Goal: Transaction & Acquisition: Obtain resource

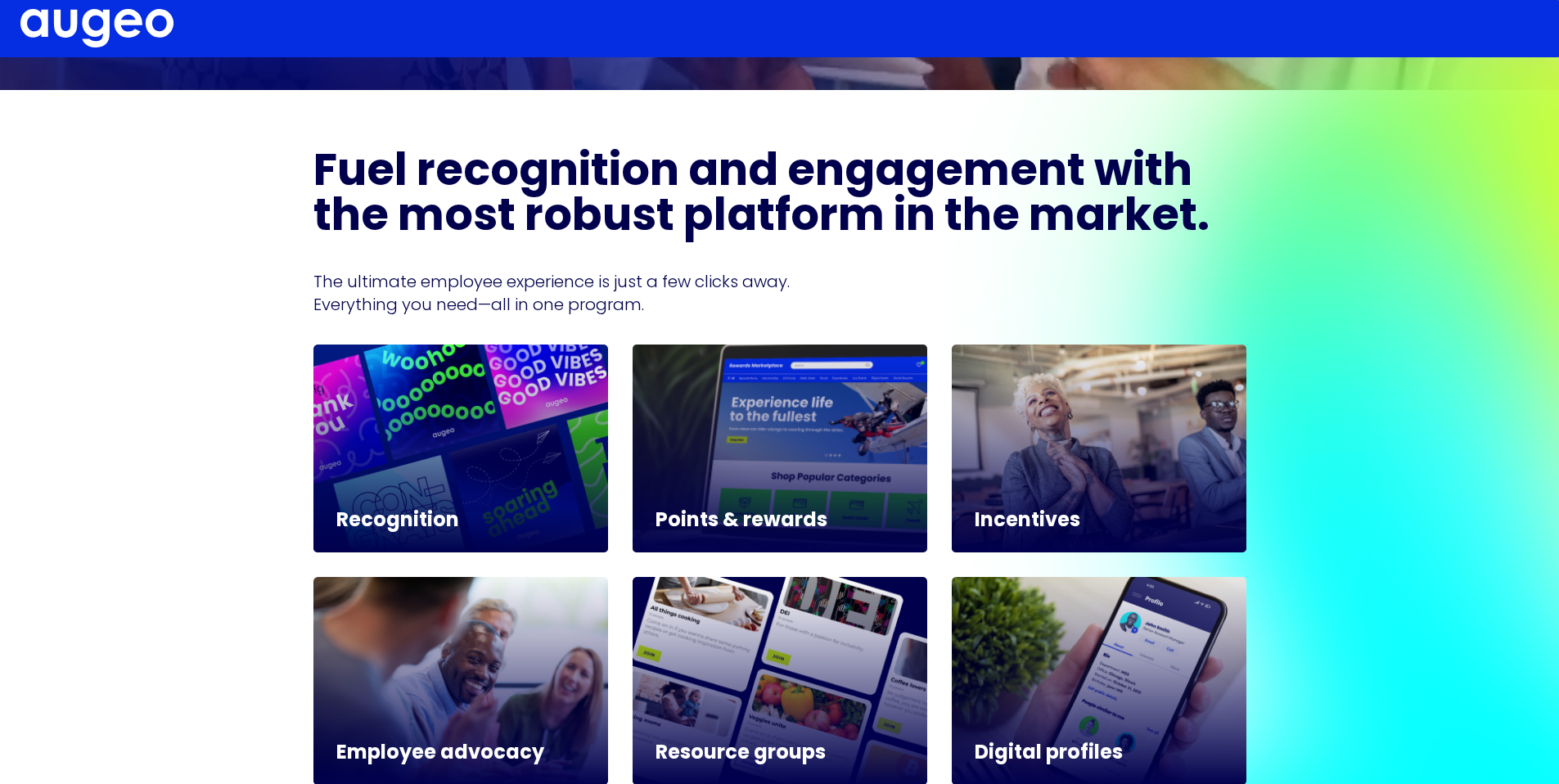
click at [752, 554] on div "Recognition Points & rewards Incentives Employee advocacy Resource groups Digit…" at bounding box center [780, 680] width 933 height 672
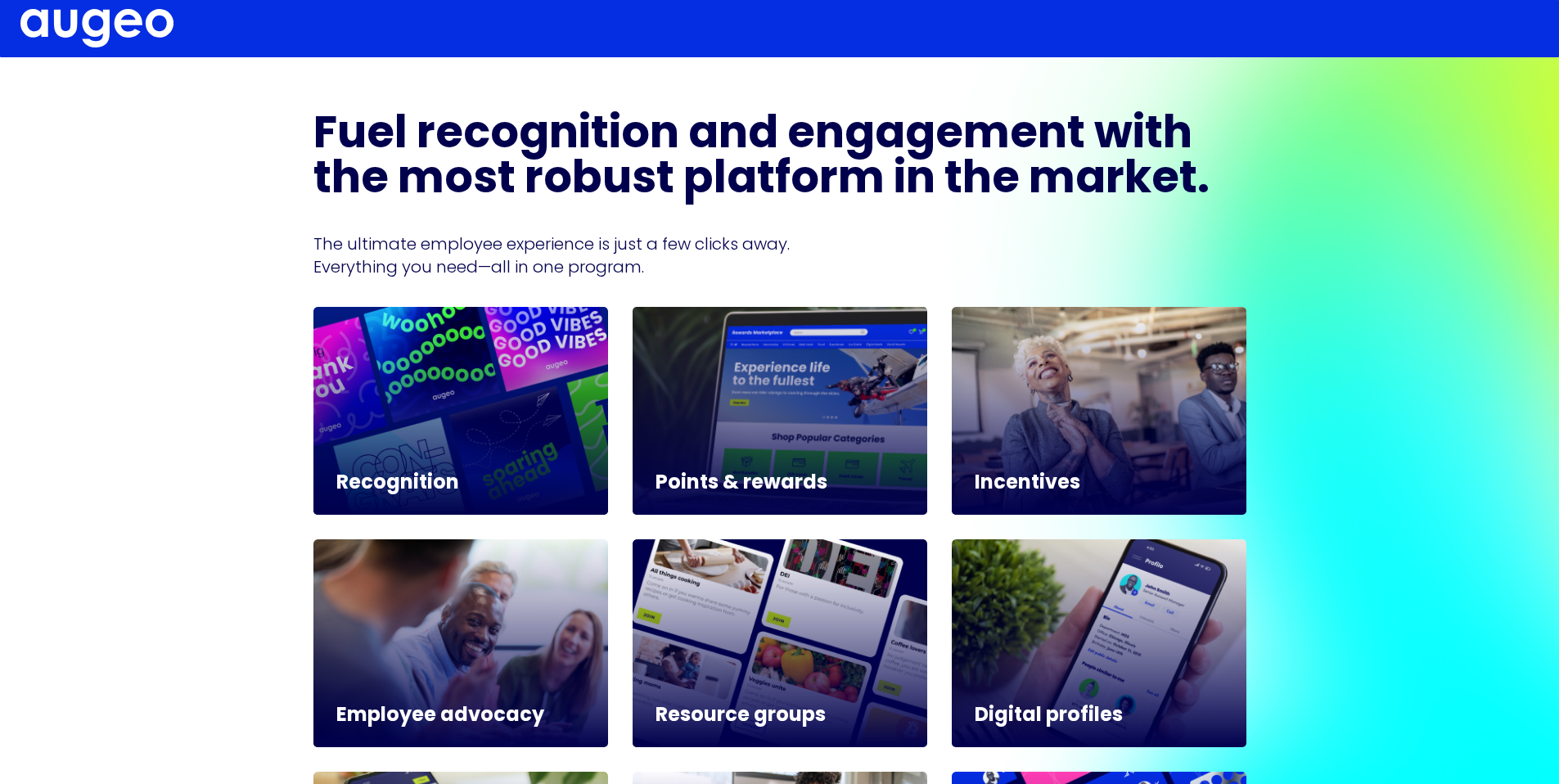
click at [757, 462] on div at bounding box center [780, 411] width 294 height 208
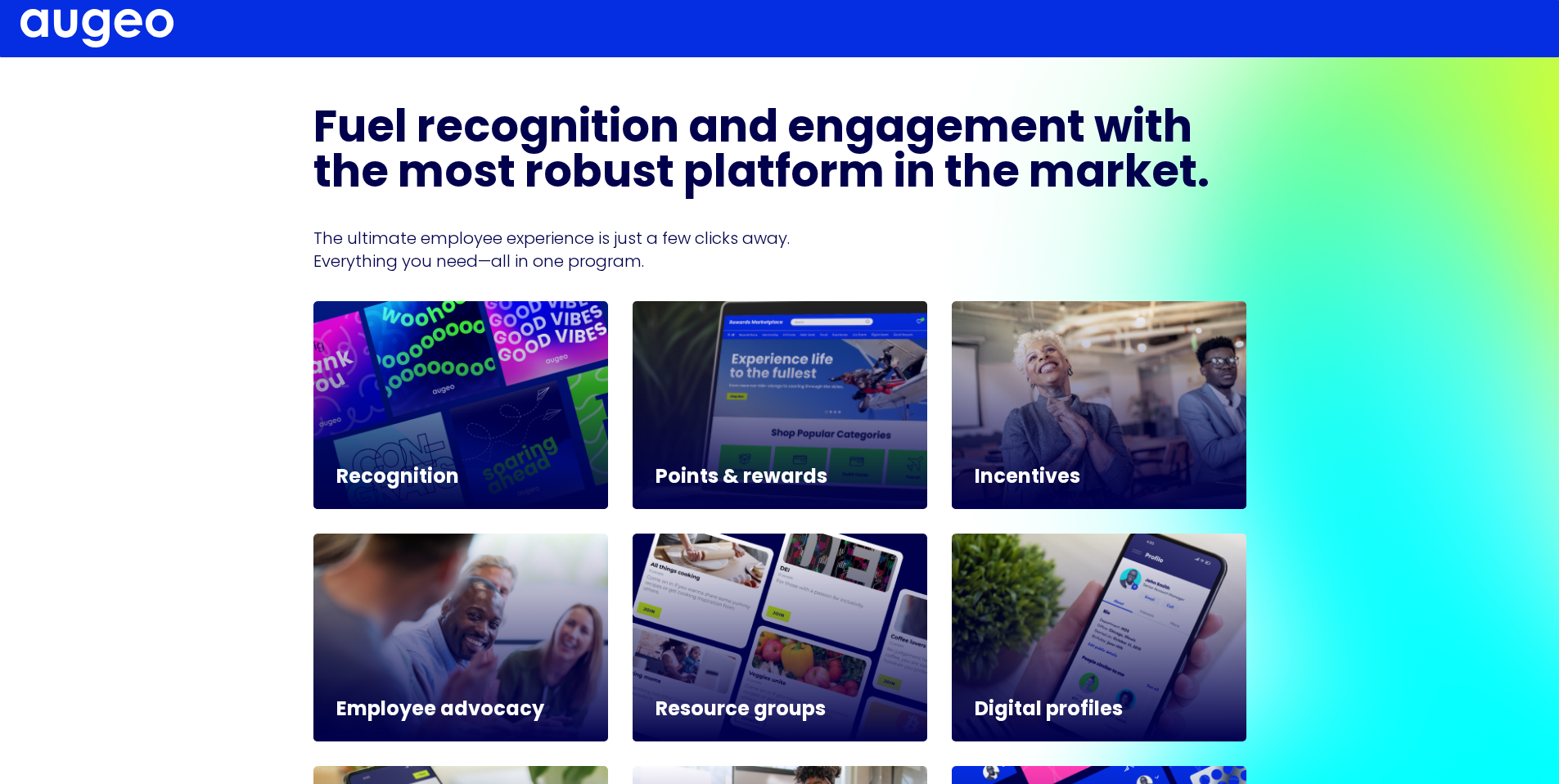
click at [757, 468] on h5 "Points & rewards" at bounding box center [780, 478] width 249 height 20
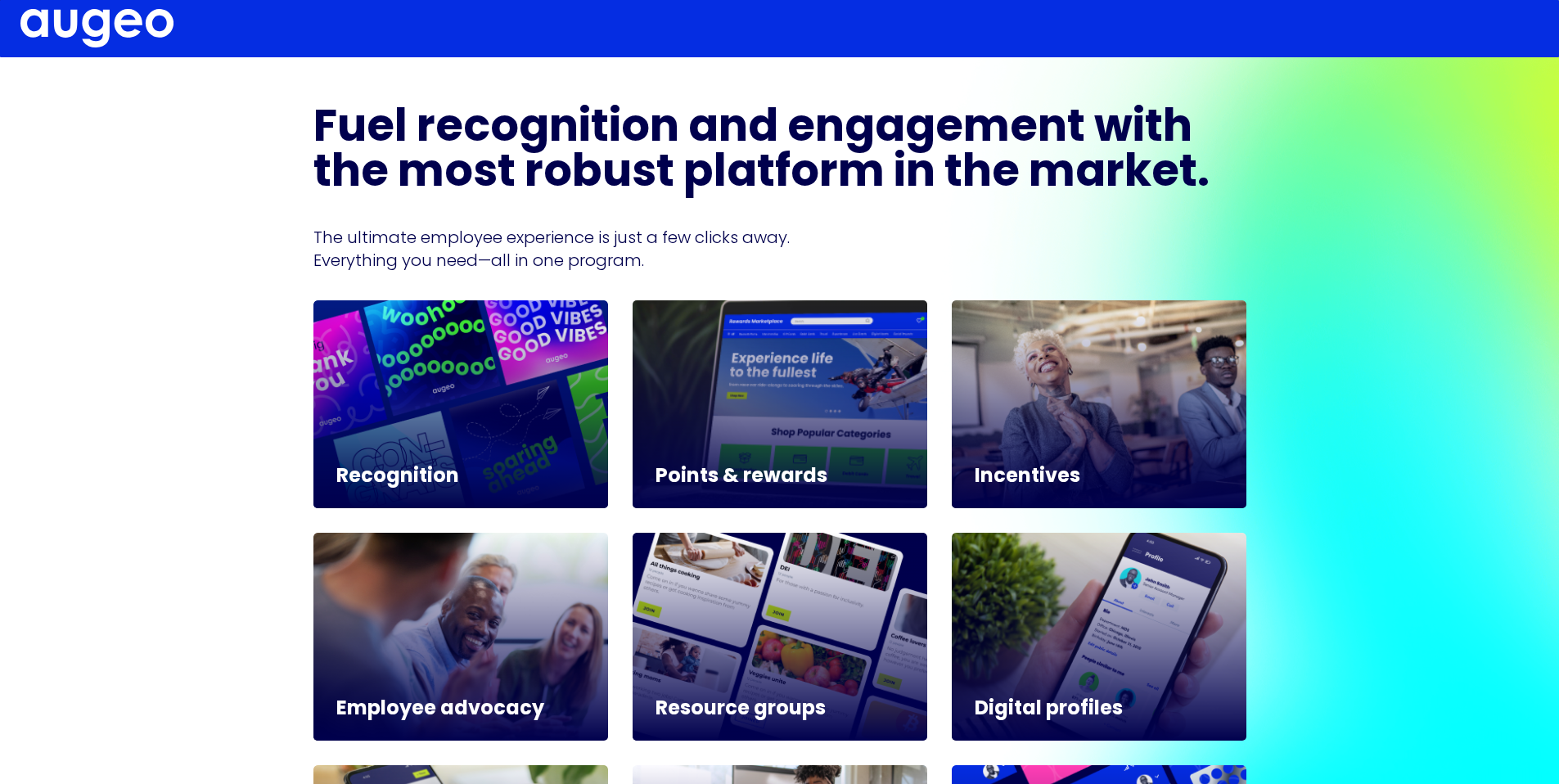
scroll to position [678, 0]
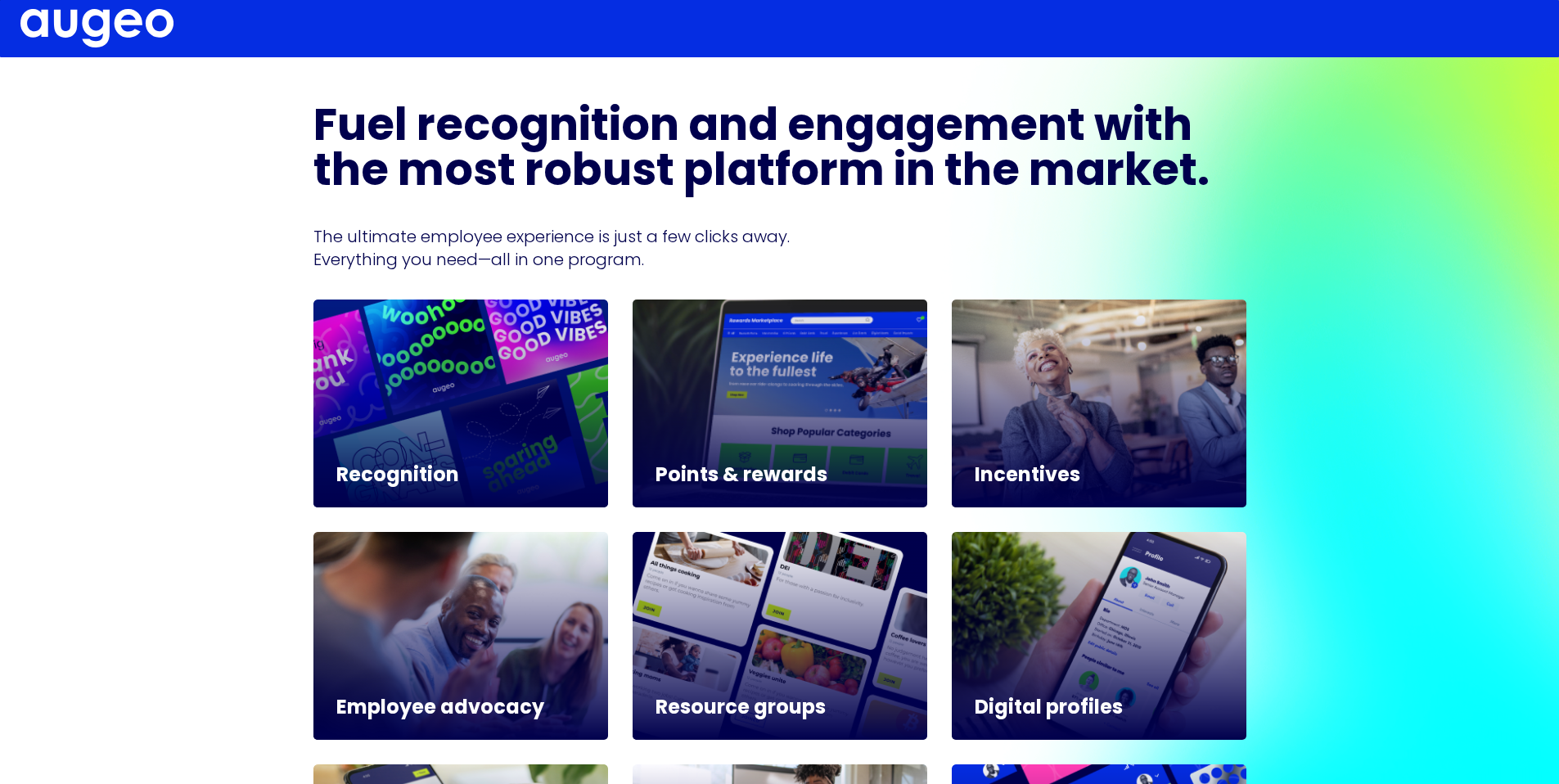
click at [752, 474] on h5 "Points & rewards" at bounding box center [780, 476] width 249 height 20
click at [754, 447] on div at bounding box center [780, 403] width 294 height 208
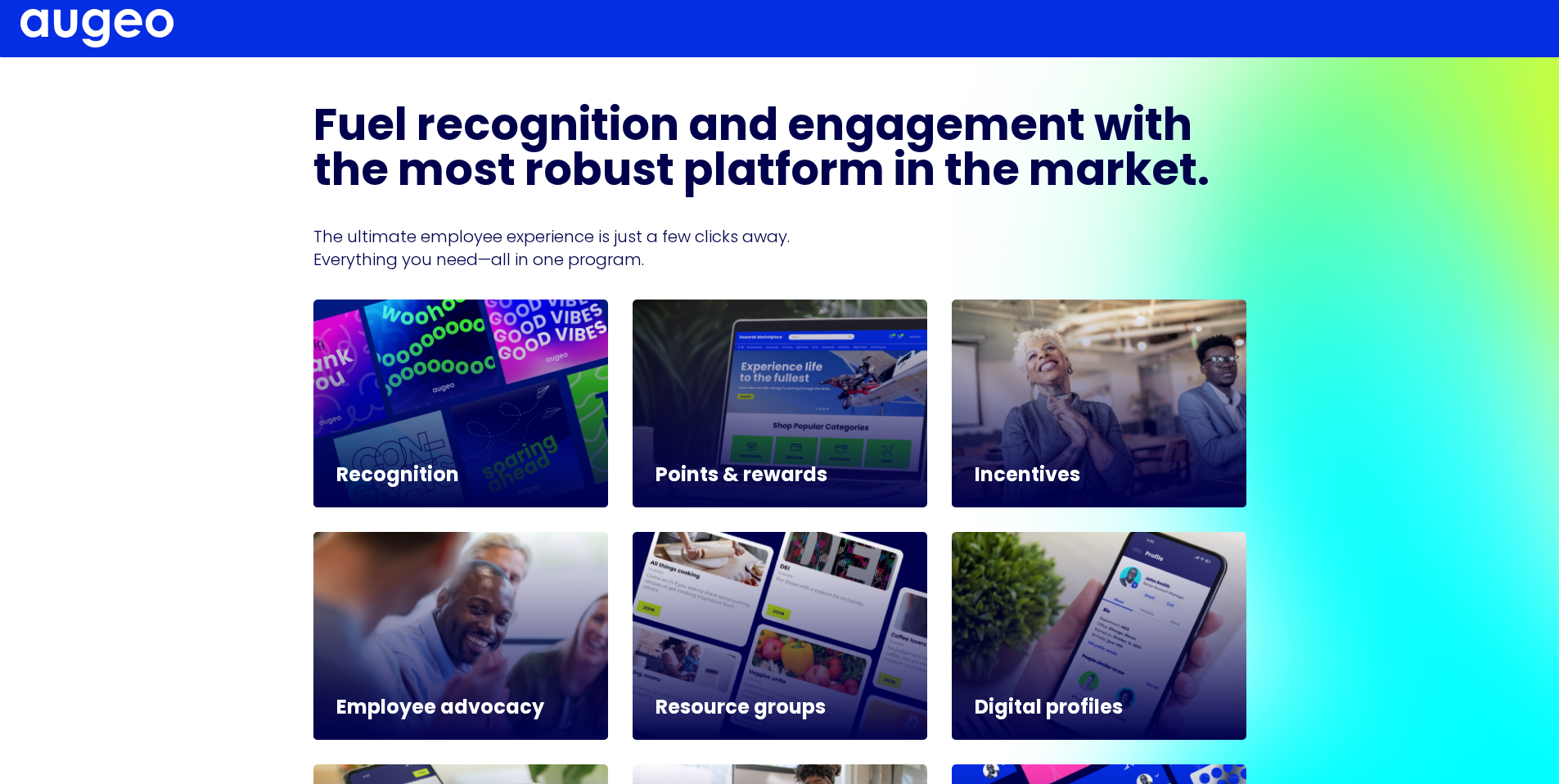
drag, startPoint x: 459, startPoint y: 678, endPoint x: 490, endPoint y: 670, distance: 32.0
click at [459, 677] on div at bounding box center [461, 635] width 294 height 208
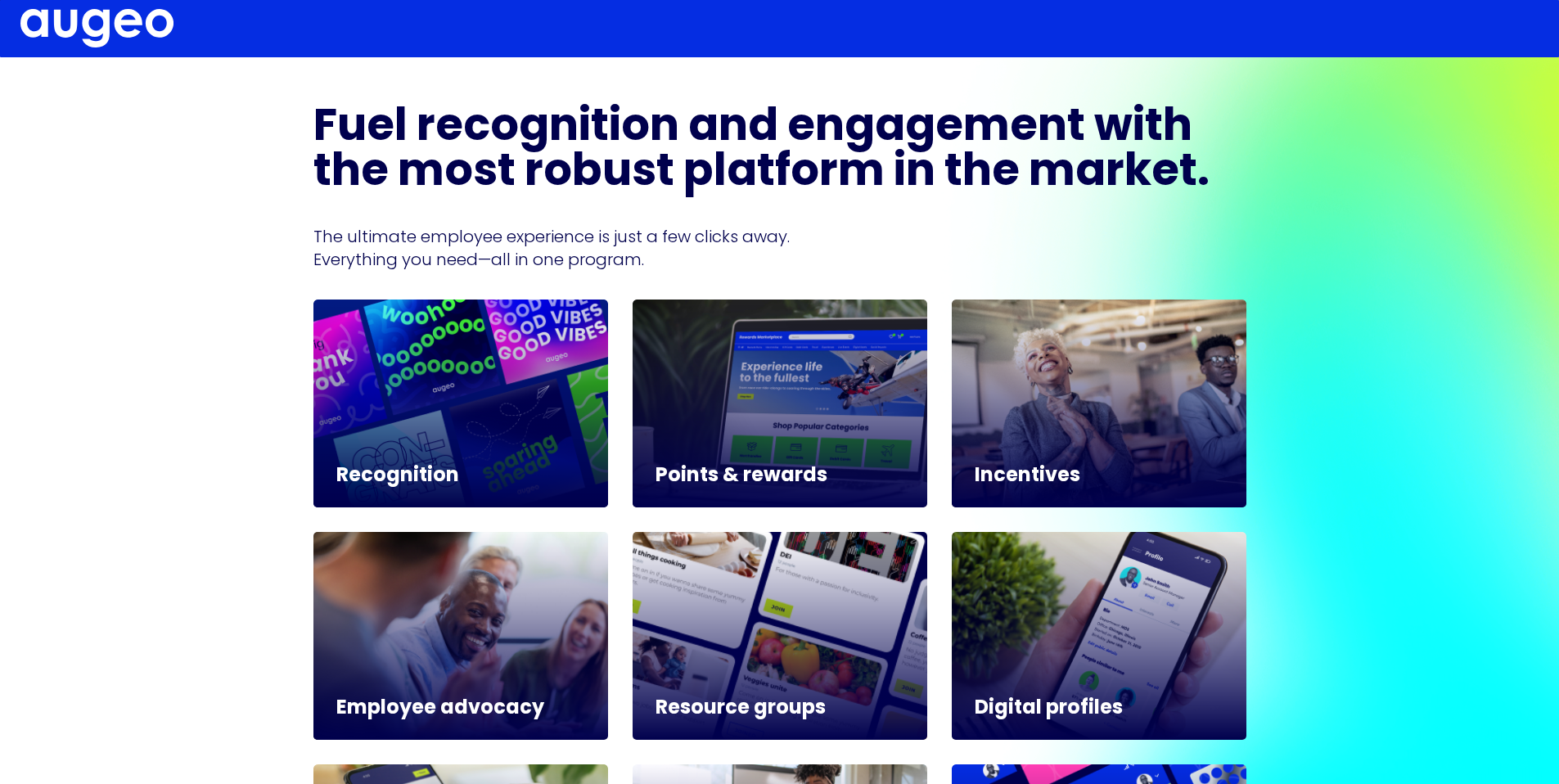
drag, startPoint x: 698, startPoint y: 670, endPoint x: 711, endPoint y: 651, distance: 23.0
click at [698, 670] on div at bounding box center [780, 635] width 294 height 208
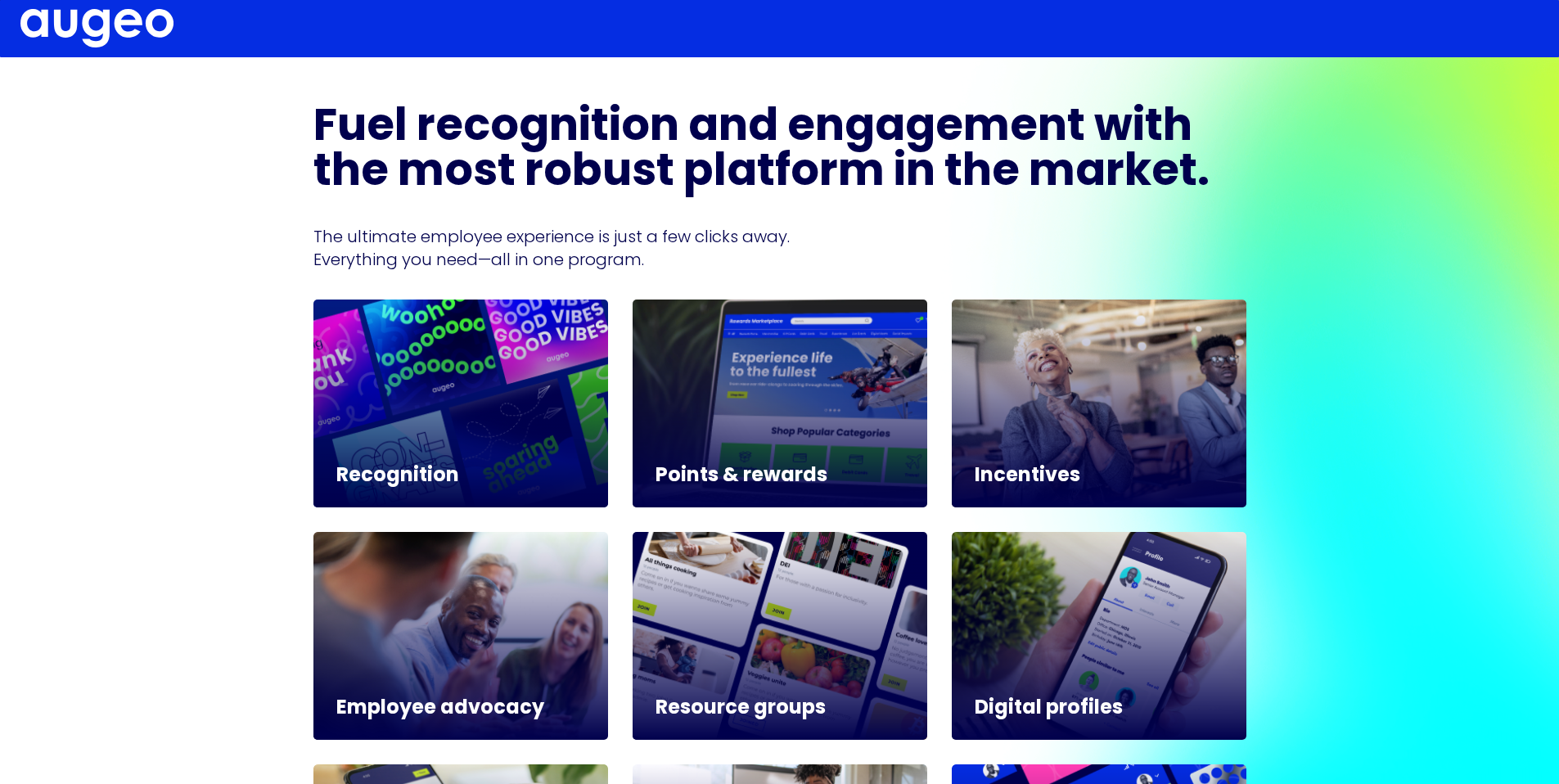
click at [482, 454] on div at bounding box center [461, 403] width 294 height 208
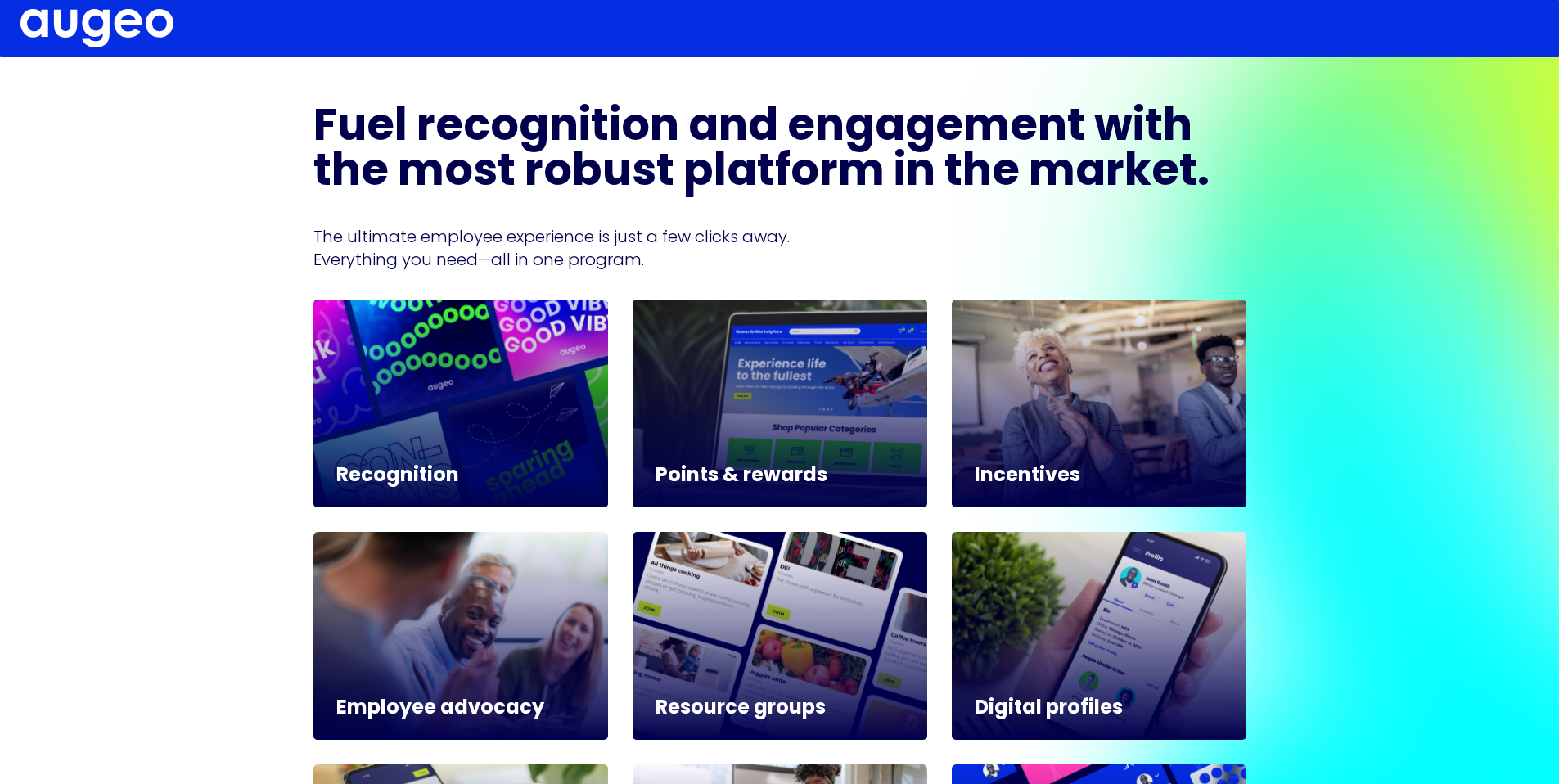
click at [677, 439] on div at bounding box center [780, 403] width 294 height 208
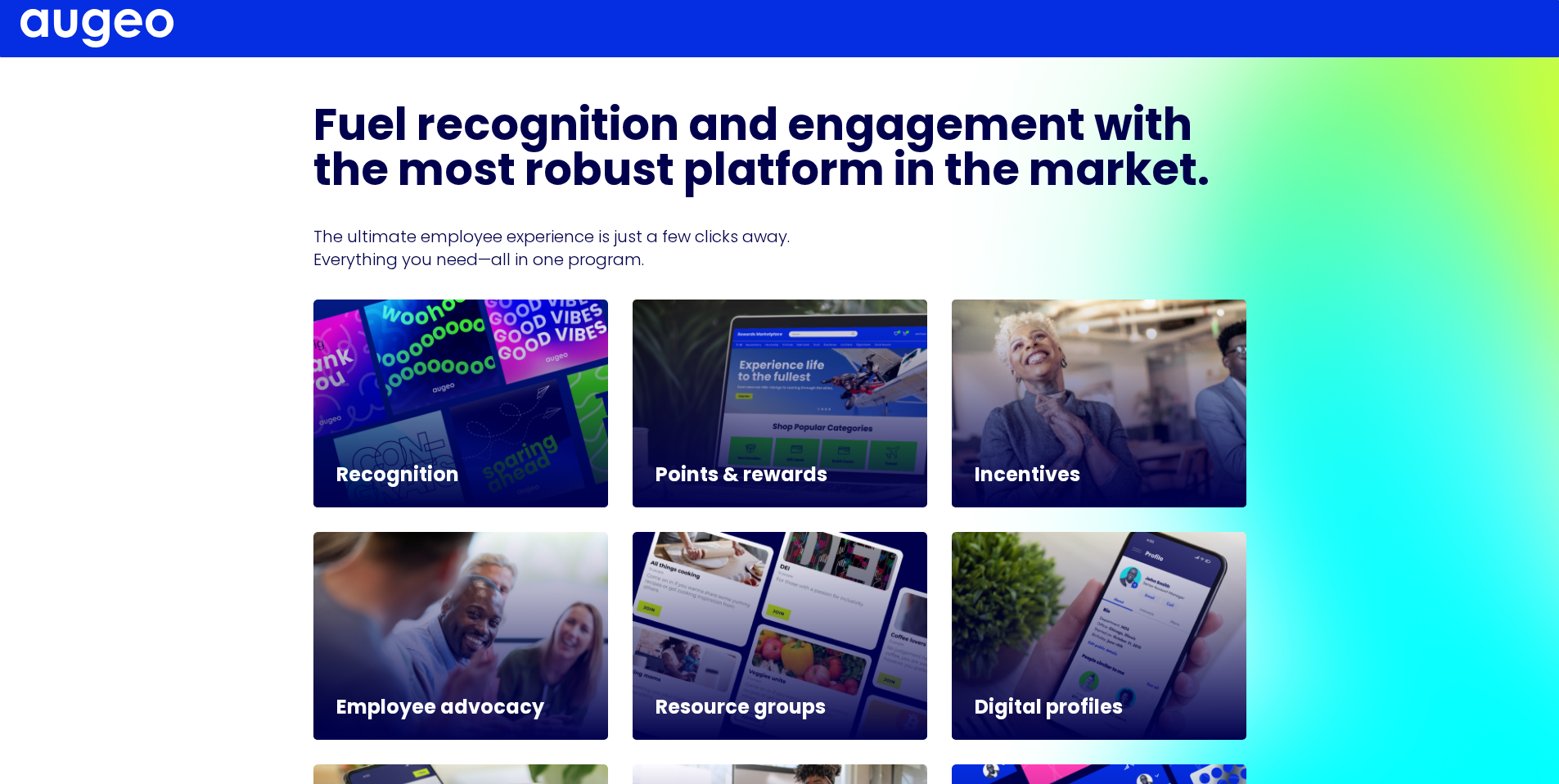
drag, startPoint x: 1096, startPoint y: 396, endPoint x: 1073, endPoint y: 434, distance: 44.4
click at [1096, 397] on div at bounding box center [1098, 403] width 294 height 208
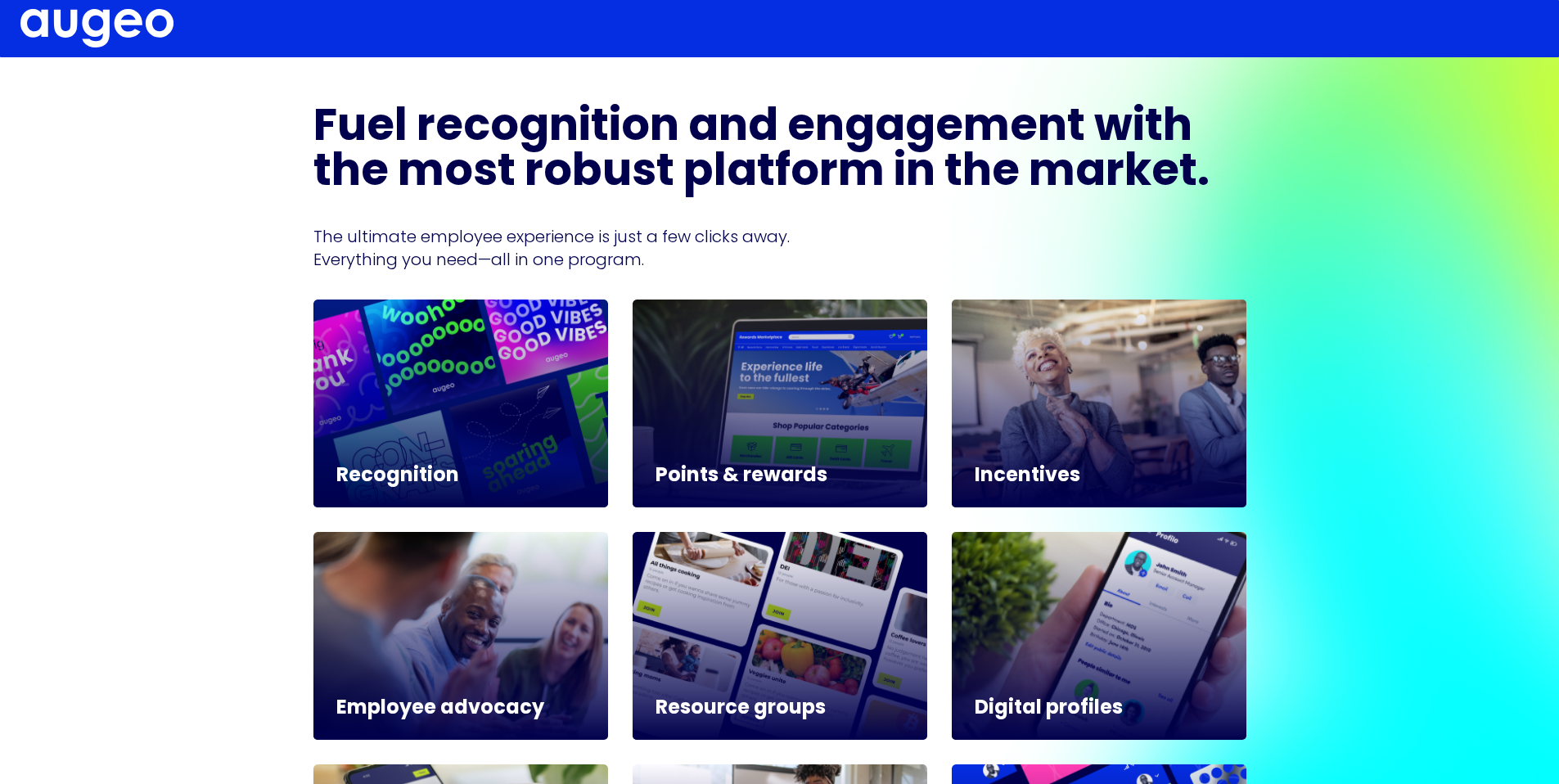
drag, startPoint x: 1079, startPoint y: 628, endPoint x: 1016, endPoint y: 590, distance: 73.6
click at [1076, 625] on div at bounding box center [1098, 635] width 294 height 208
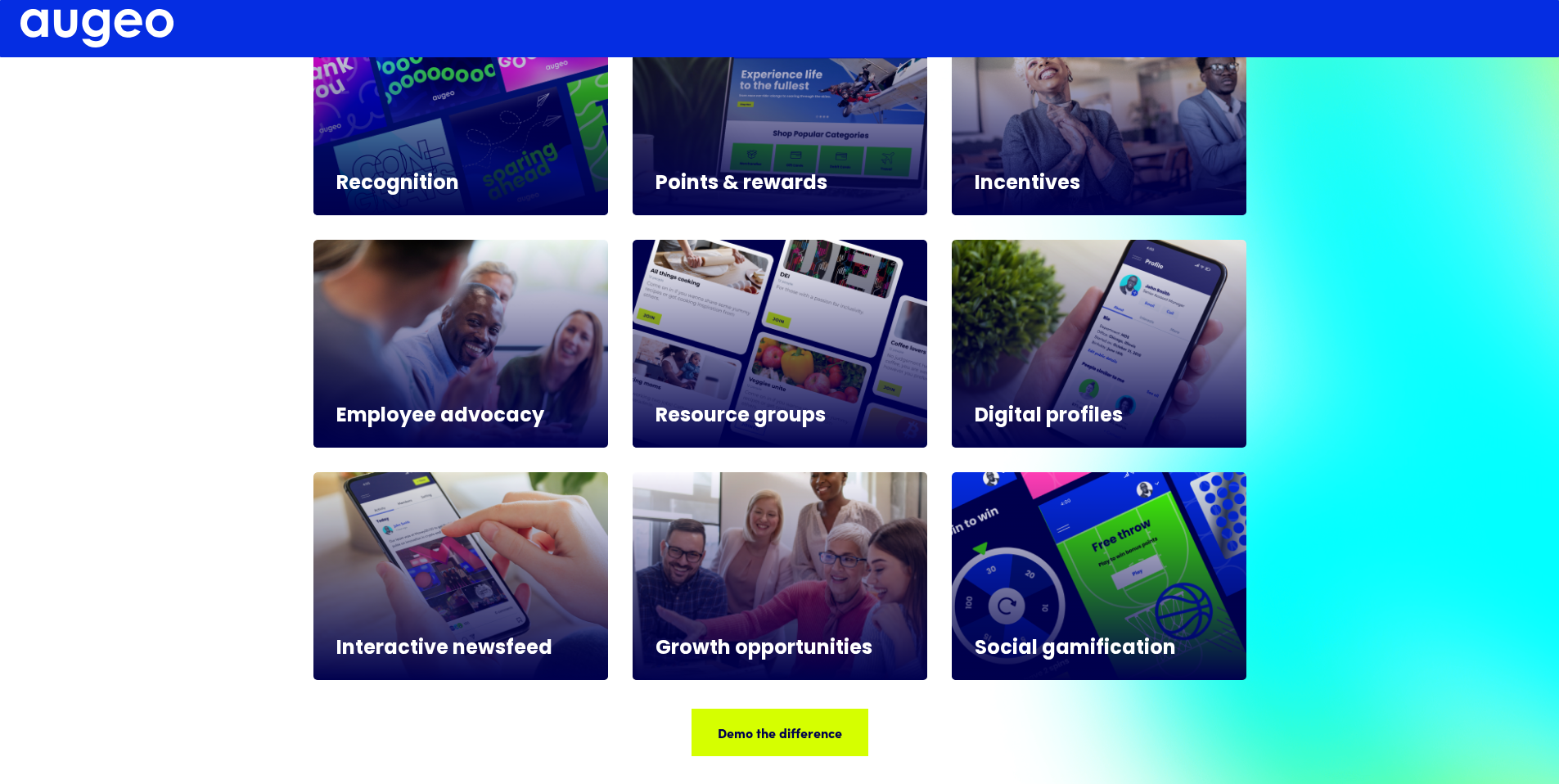
drag, startPoint x: 792, startPoint y: 576, endPoint x: 650, endPoint y: 575, distance: 142.0
click at [792, 576] on div at bounding box center [780, 576] width 294 height 208
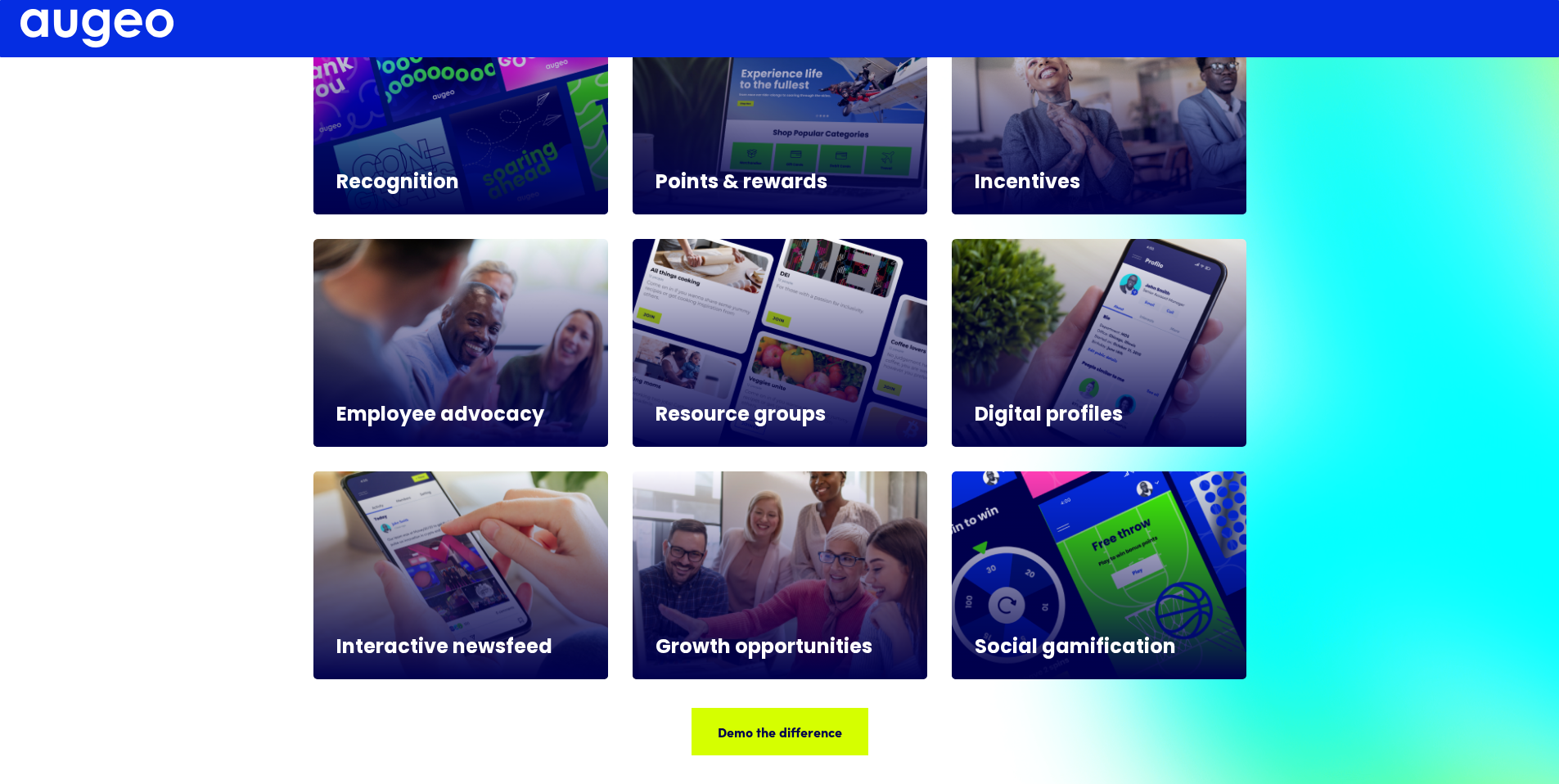
click at [550, 569] on div at bounding box center [461, 575] width 294 height 208
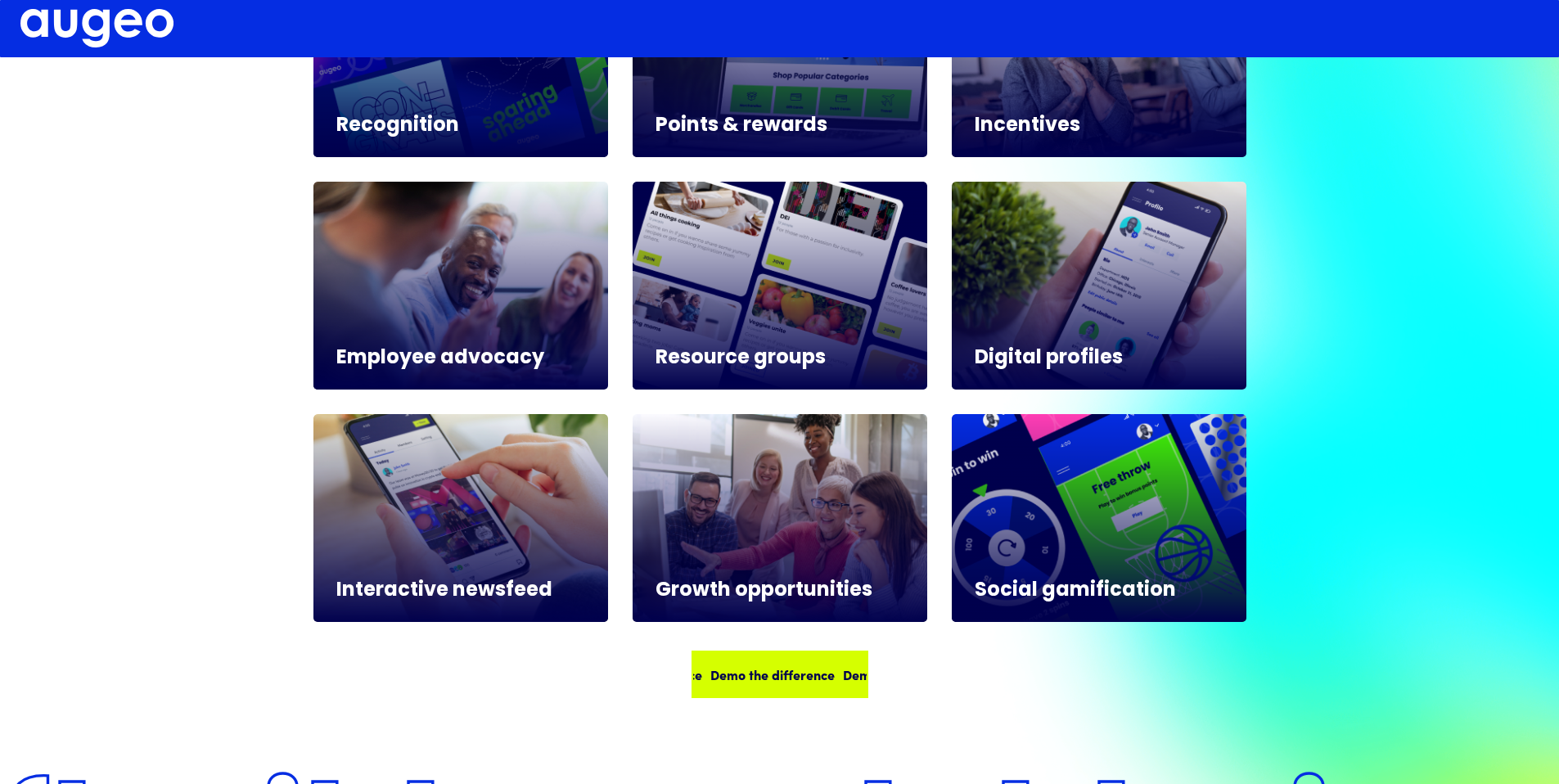
drag, startPoint x: 813, startPoint y: 677, endPoint x: 726, endPoint y: 659, distance: 88.8
click at [813, 677] on div "Demo the difference Demo the difference Demo the difference Demo the difference" at bounding box center [834, 674] width 531 height 20
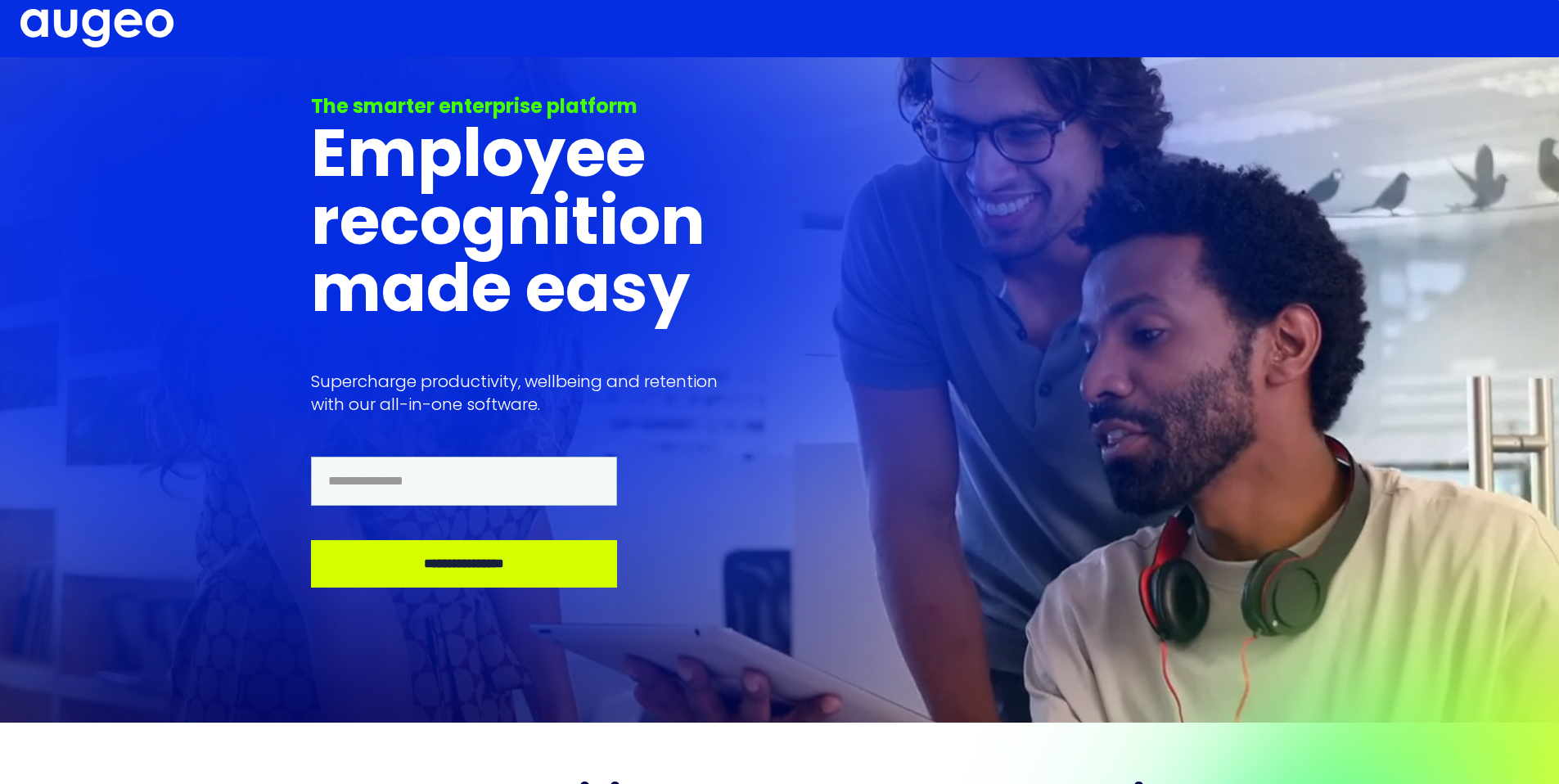
scroll to position [1003, 0]
